Goal: Obtain resource: Obtain resource

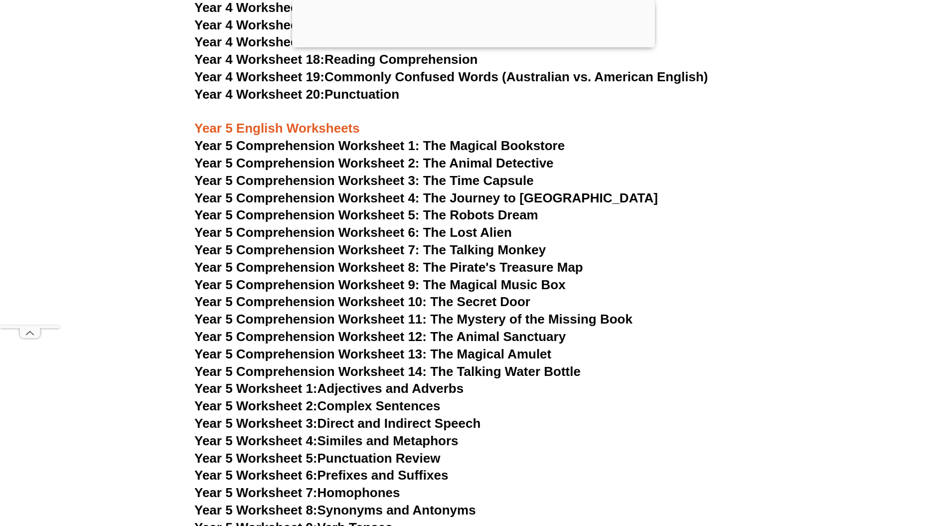
scroll to position [4387, 0]
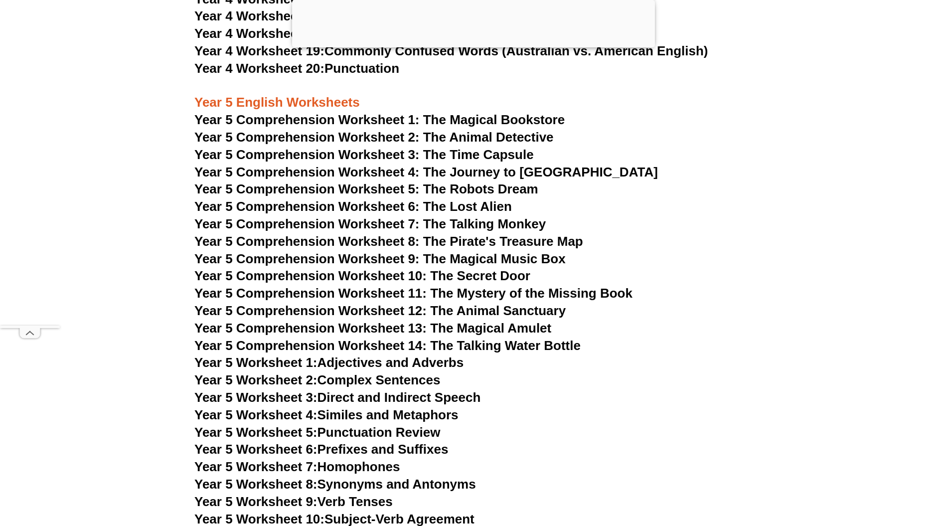
click at [259, 137] on span "Year 5 Comprehension Worksheet 2: The Animal Detective" at bounding box center [373, 137] width 359 height 15
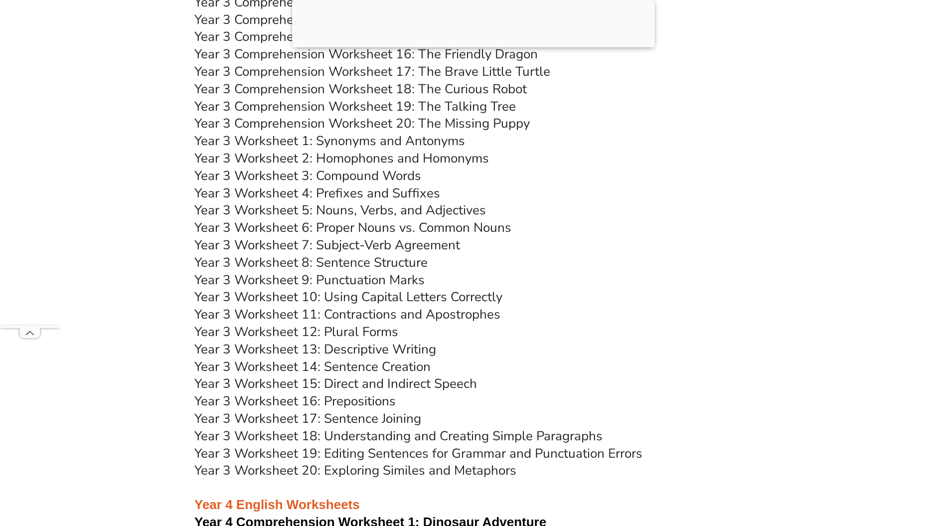
scroll to position [3722, 0]
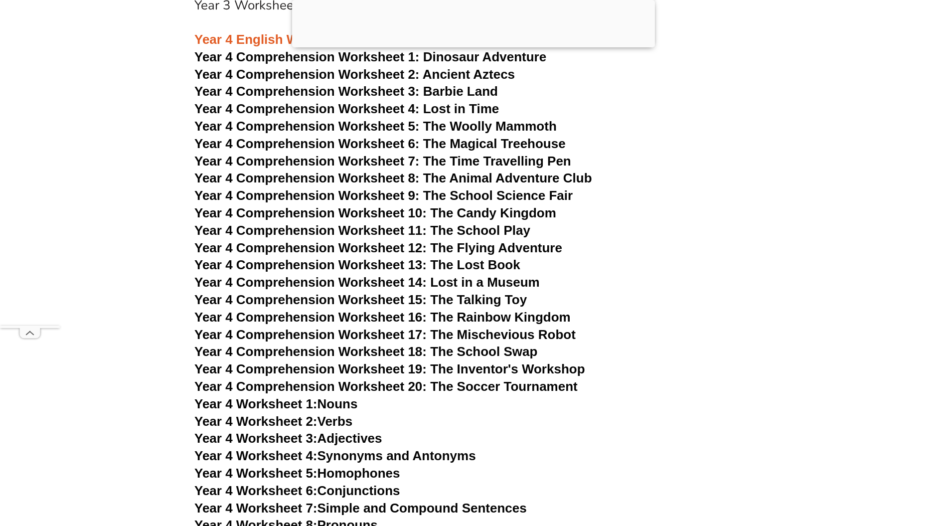
click at [440, 210] on span "Year 4 Comprehension Worksheet 10: The Candy Kingdom" at bounding box center [375, 212] width 362 height 15
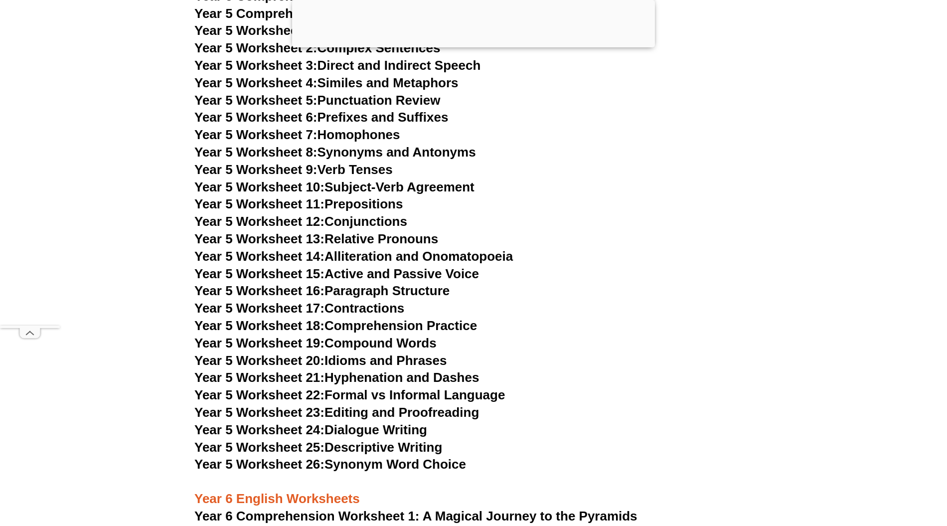
scroll to position [4586, 0]
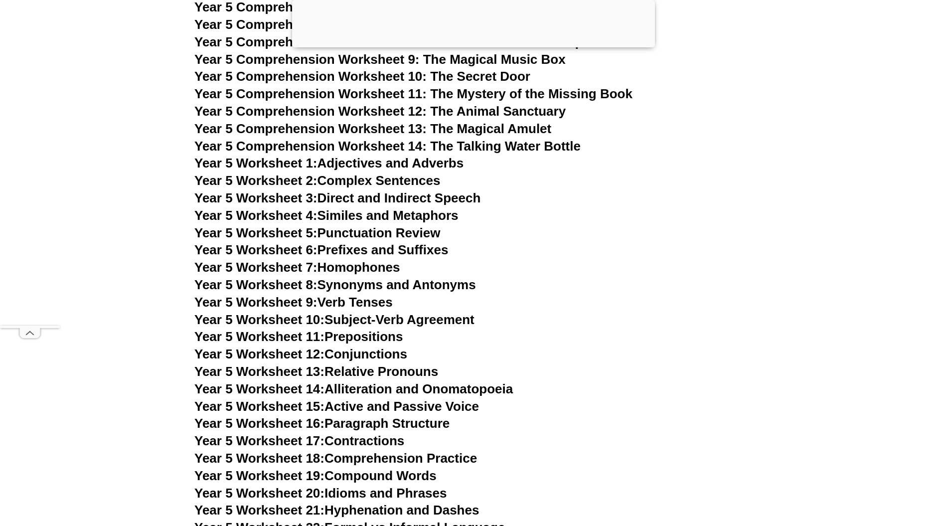
click at [338, 113] on span "Year 5 Comprehension Worksheet 12: The Animal Sanctuary" at bounding box center [379, 111] width 371 height 15
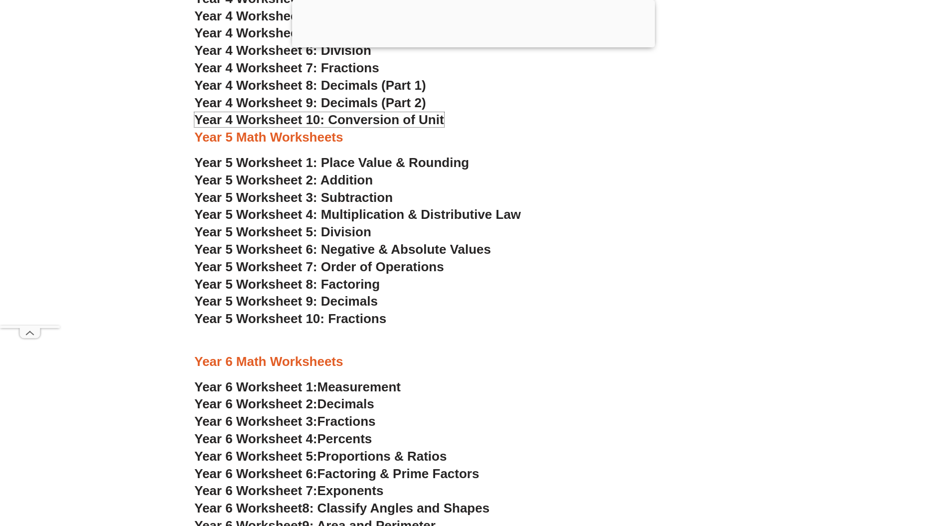
scroll to position [1795, 0]
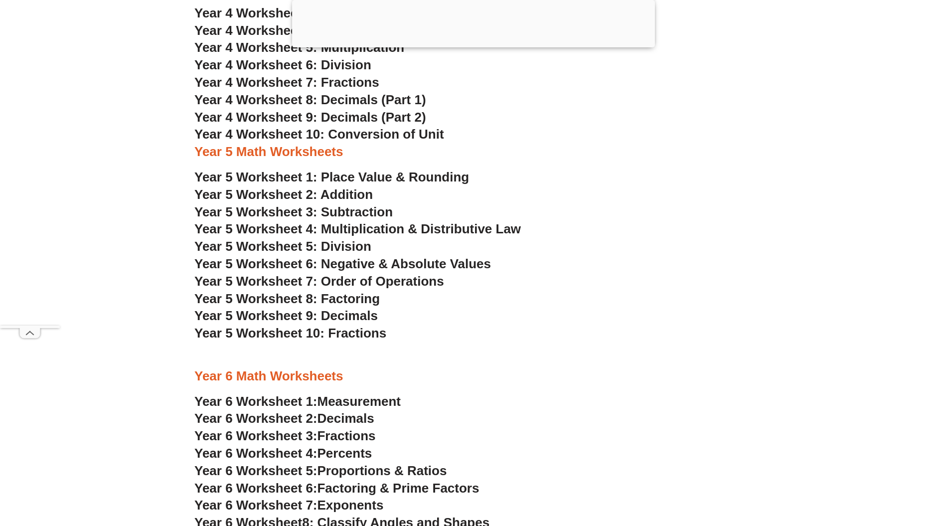
click at [436, 177] on span "Year 5 Worksheet 1: Place Value & Rounding" at bounding box center [331, 176] width 275 height 15
click at [716, 90] on h3 "Year 4 Worksheet 7: Fractions" at bounding box center [473, 82] width 558 height 17
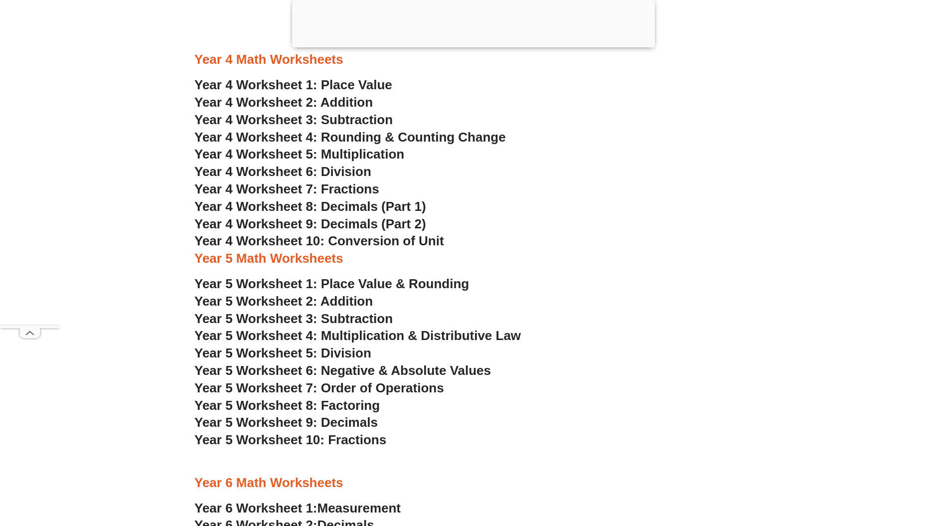
scroll to position [1662, 0]
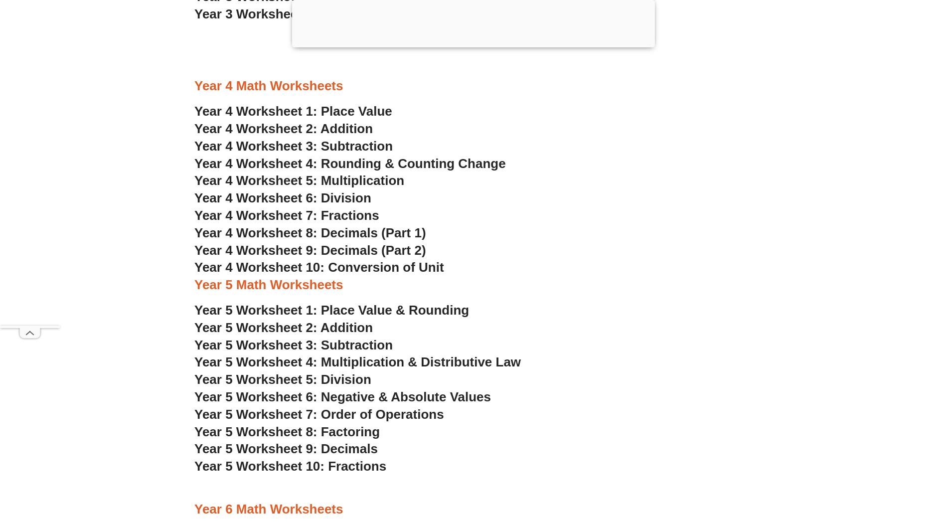
click at [362, 212] on span "Year 4 Worksheet 7: Fractions" at bounding box center [286, 215] width 185 height 15
click at [327, 309] on span "Year 5 Worksheet 1: Place Value & Rounding" at bounding box center [331, 310] width 275 height 15
click at [361, 464] on span "Year 5 Worksheet 10: Fractions" at bounding box center [290, 466] width 192 height 15
click at [351, 215] on span "Year 4 Worksheet 7: Fractions" at bounding box center [286, 215] width 185 height 15
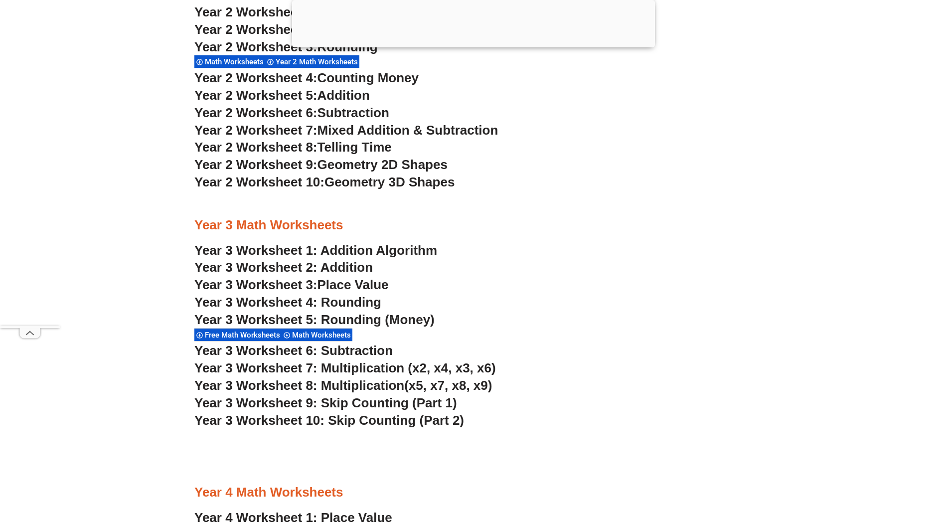
scroll to position [1196, 0]
